Goal: Find specific page/section: Find specific page/section

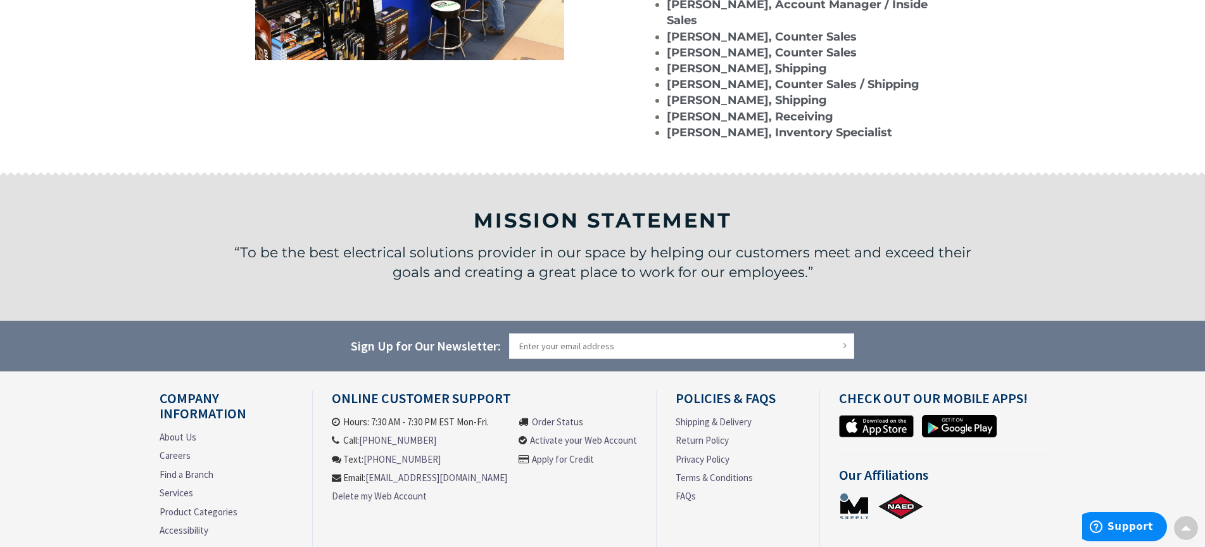
scroll to position [1488, 0]
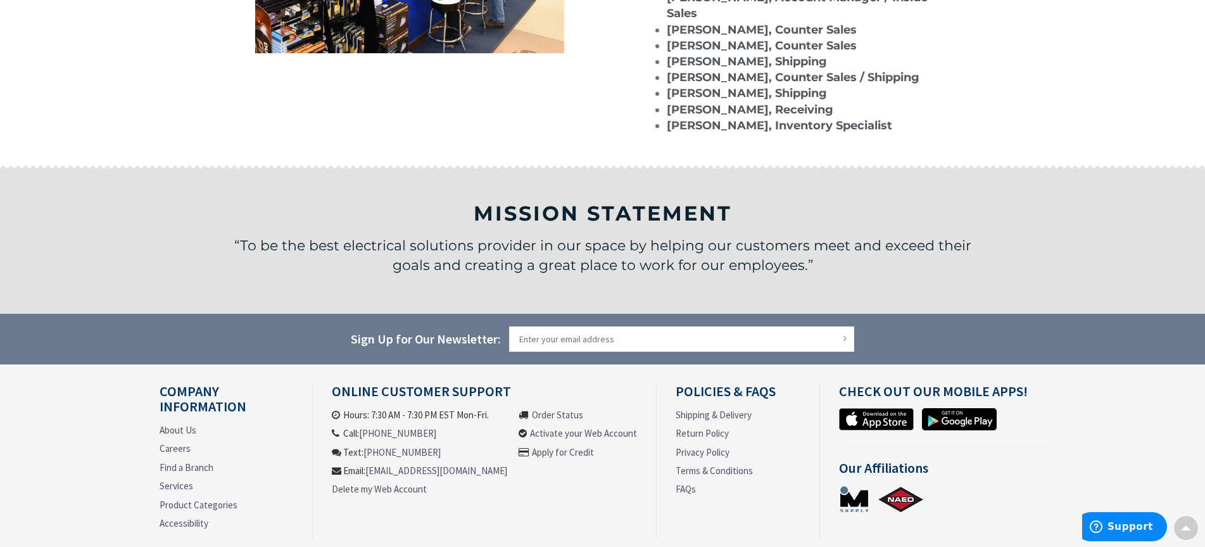
click at [178, 460] on link "Find a Branch" at bounding box center [187, 466] width 54 height 13
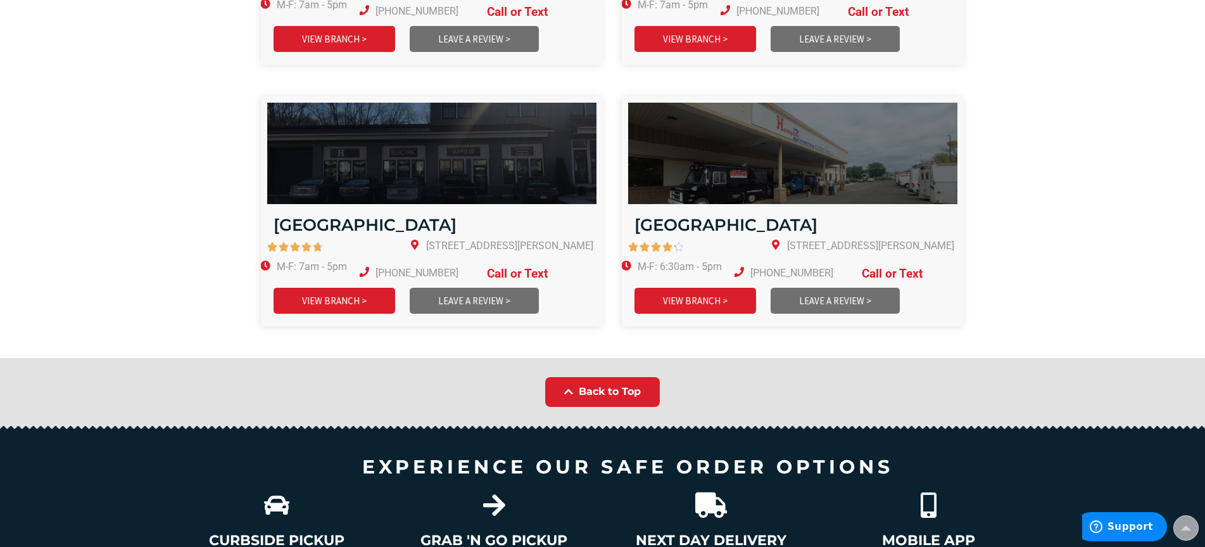
scroll to position [1647, 0]
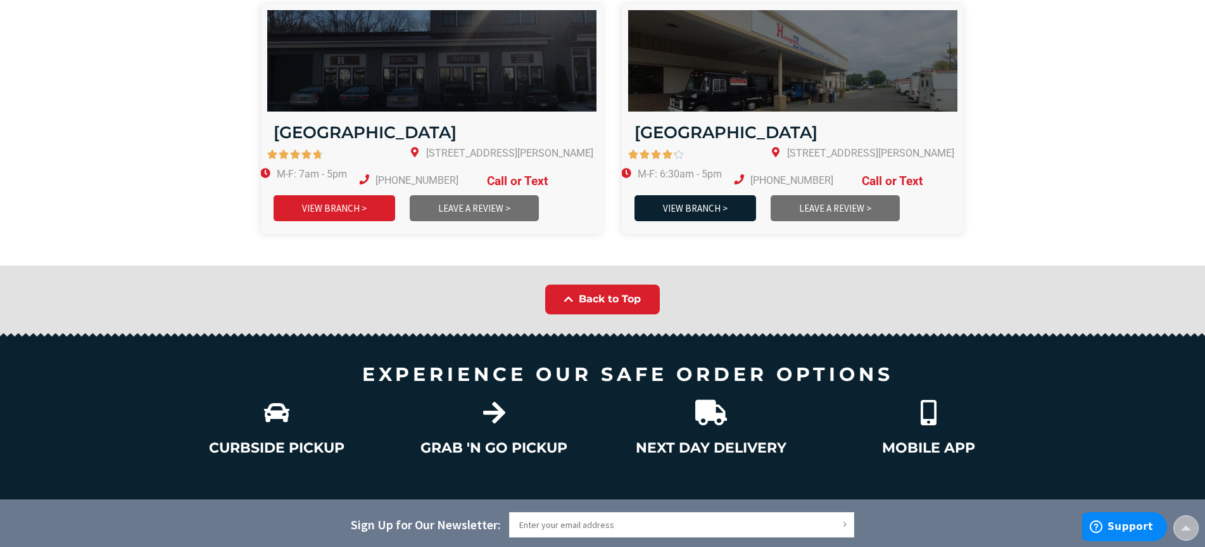
click at [694, 195] on link "VIEW BRANCH >" at bounding box center [696, 208] width 122 height 26
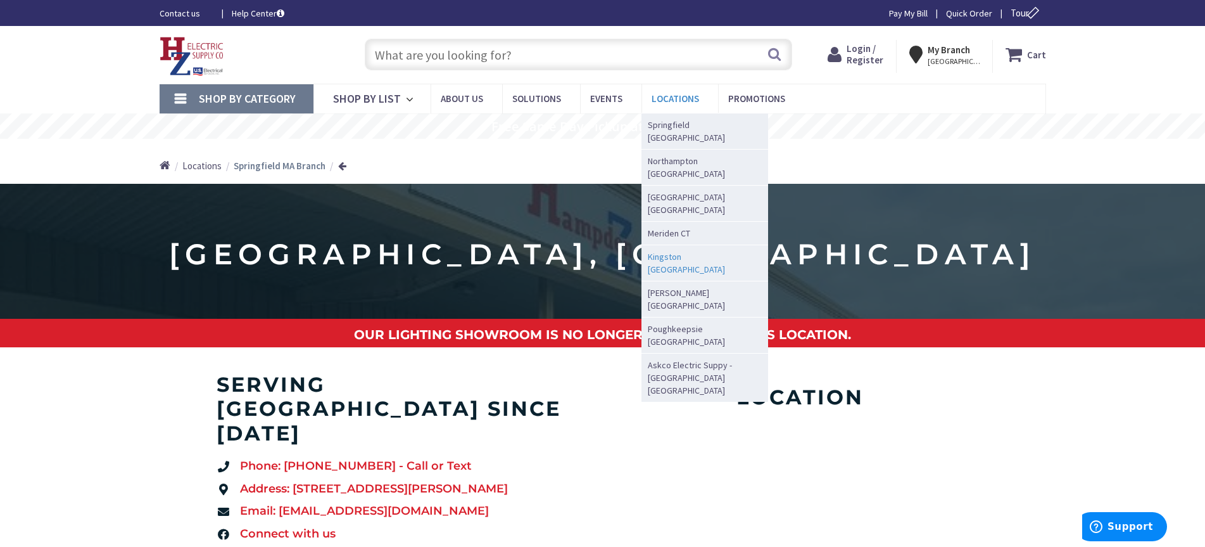
click at [661, 250] on span "Kingston [GEOGRAPHIC_DATA]" at bounding box center [702, 262] width 108 height 25
click at [678, 250] on span "Kingston [GEOGRAPHIC_DATA]" at bounding box center [702, 262] width 108 height 25
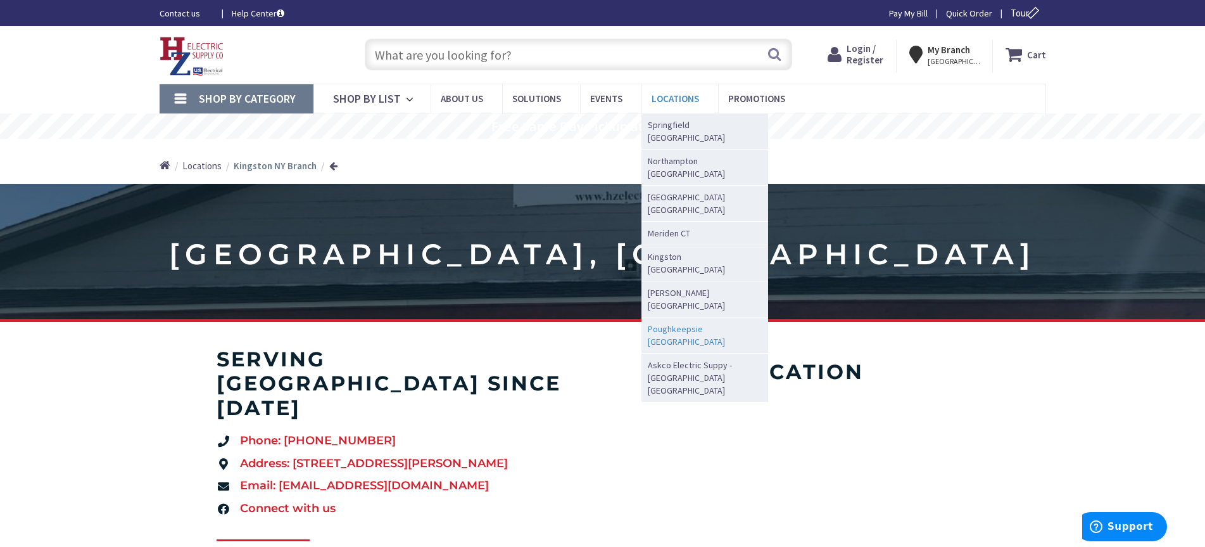
click at [673, 322] on span "Poughkeepsie [GEOGRAPHIC_DATA]" at bounding box center [702, 334] width 108 height 25
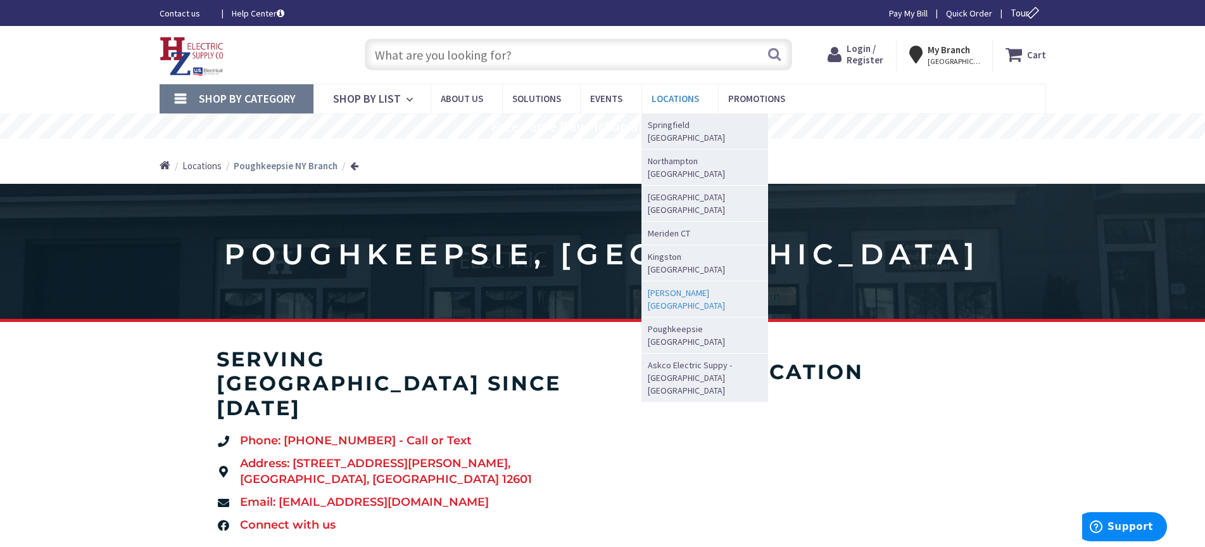
click at [656, 286] on span "[PERSON_NAME] [GEOGRAPHIC_DATA]" at bounding box center [702, 298] width 108 height 25
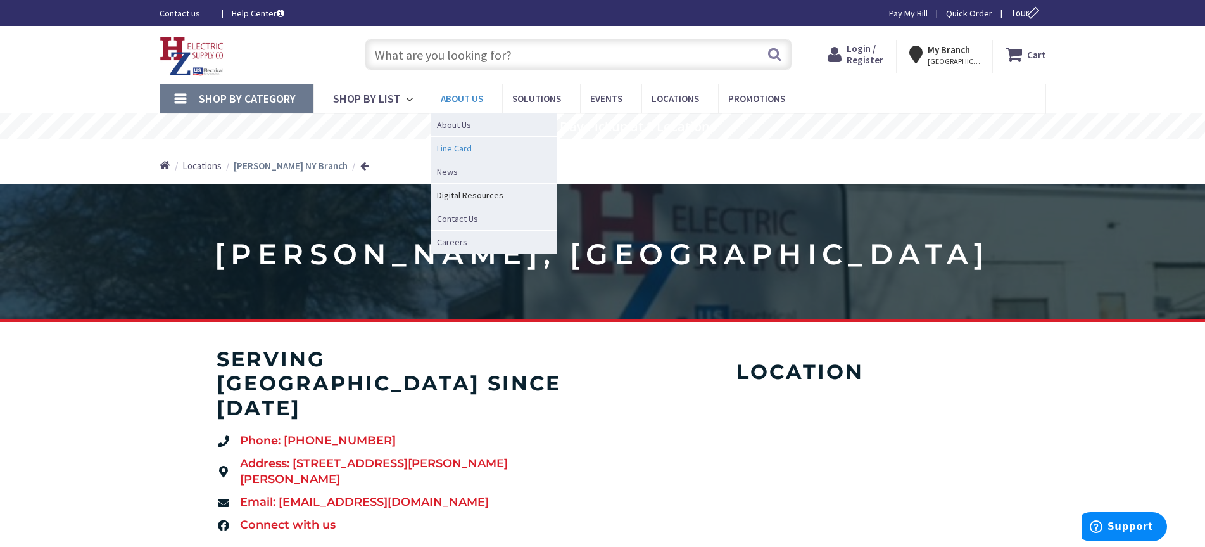
click at [450, 146] on span "Line Card" at bounding box center [454, 148] width 35 height 13
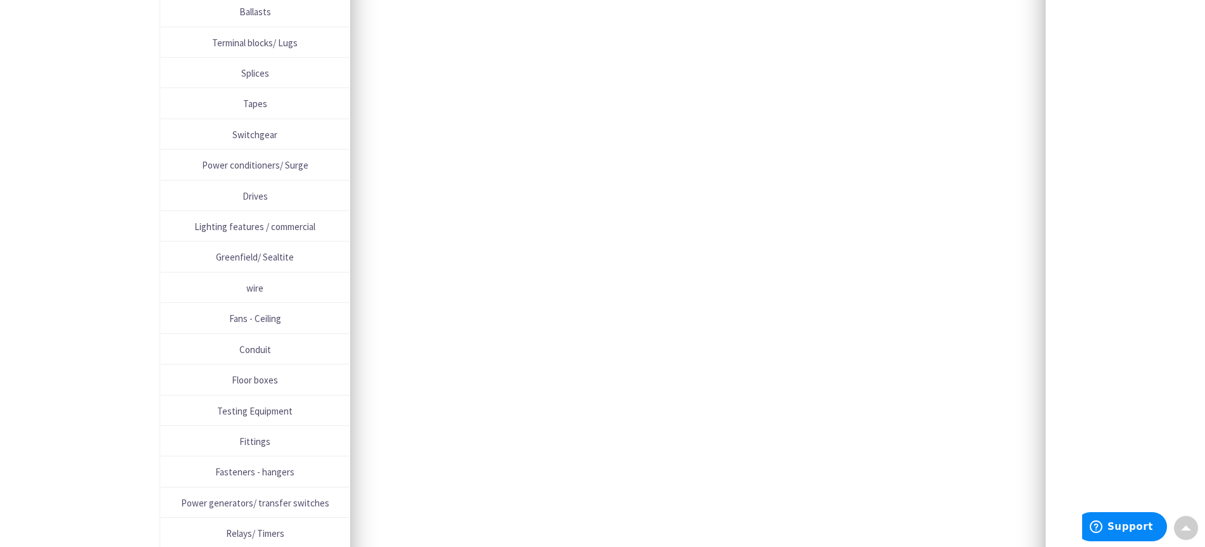
scroll to position [317, 0]
click at [253, 134] on span "Switchgear" at bounding box center [255, 132] width 176 height 17
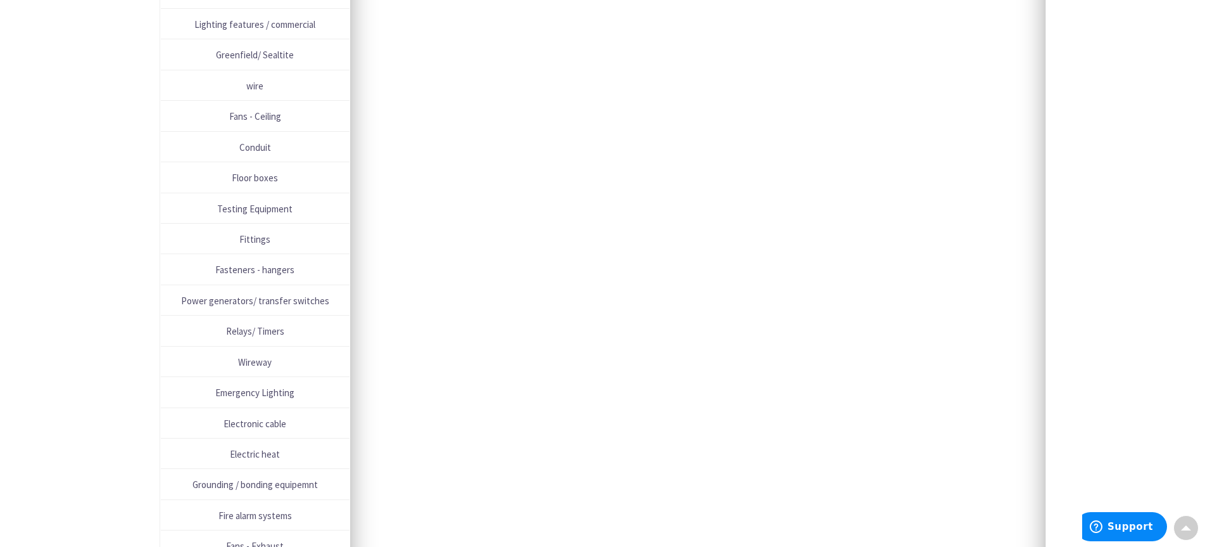
scroll to position [787, 0]
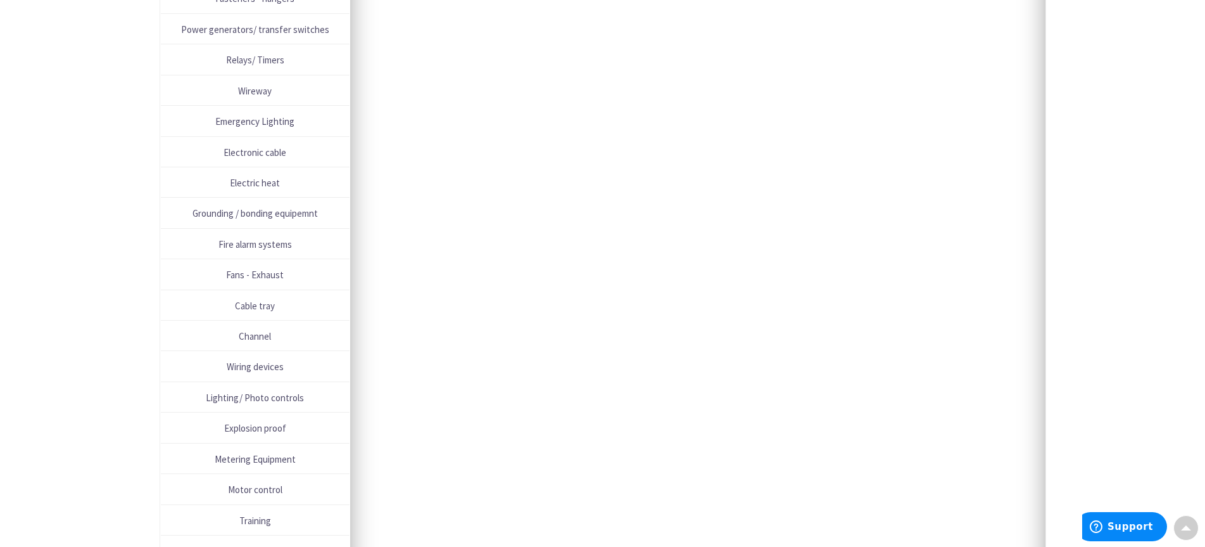
click at [274, 181] on span "Electric heat" at bounding box center [255, 182] width 176 height 17
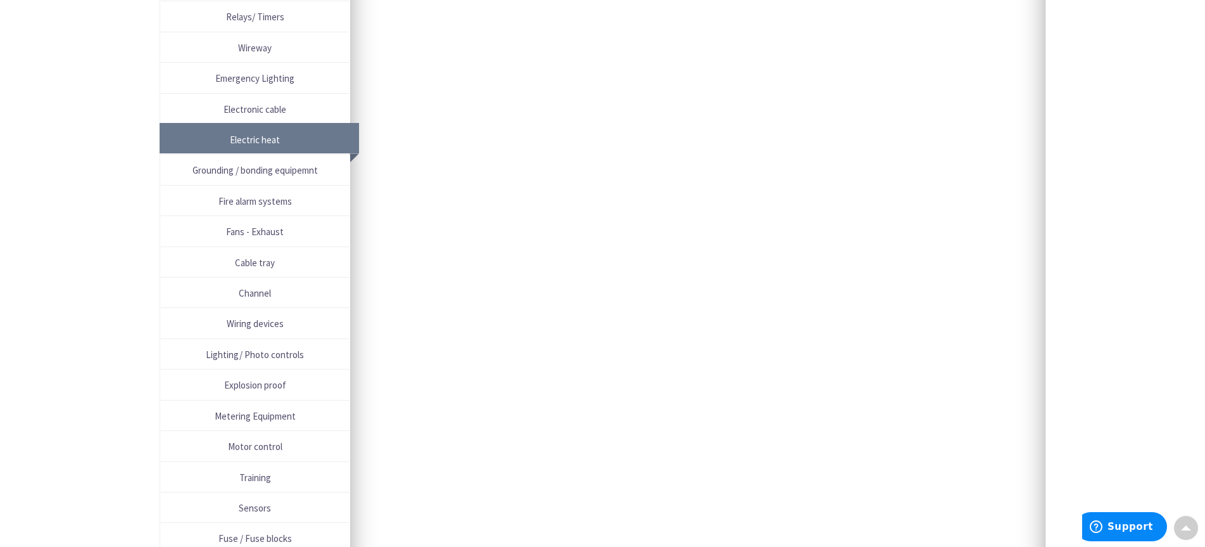
scroll to position [851, 0]
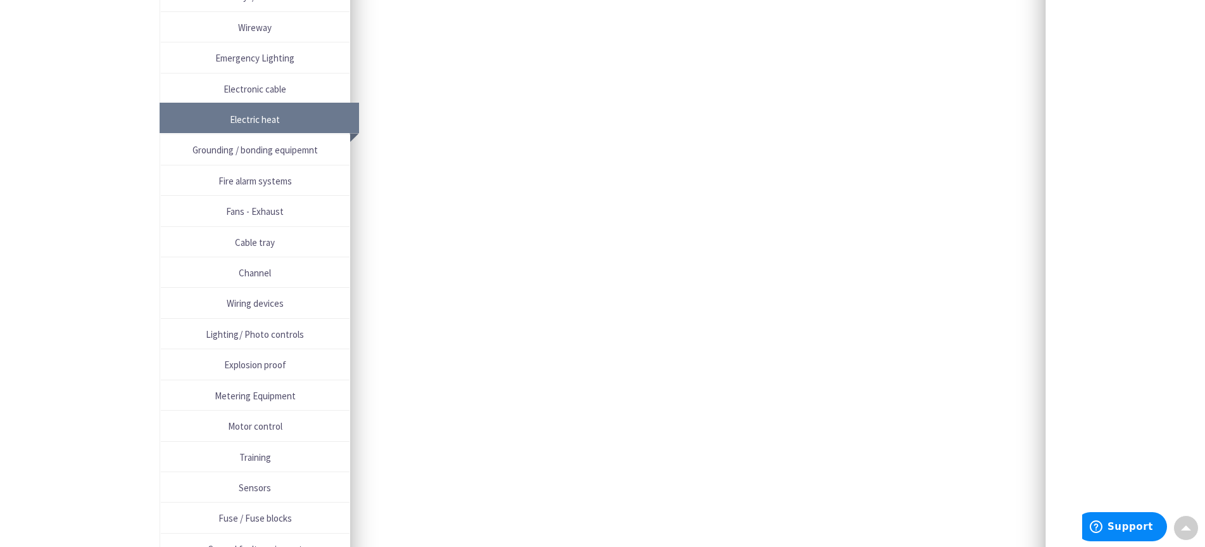
click at [239, 334] on span "Lighting/ Photo controls" at bounding box center [255, 334] width 176 height 17
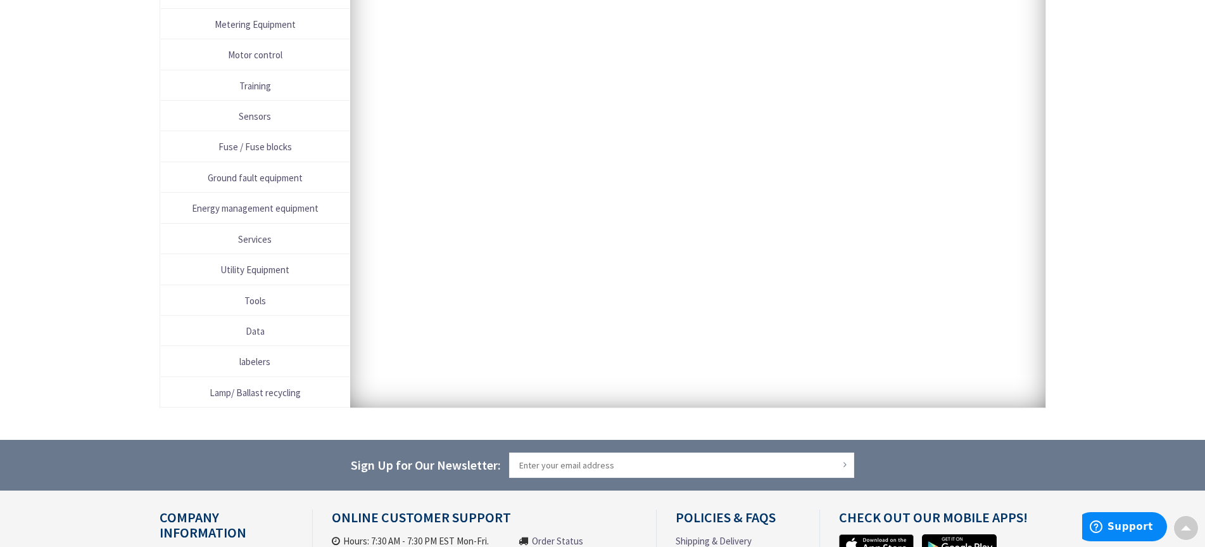
scroll to position [1412, 0]
